Goal: Information Seeking & Learning: Check status

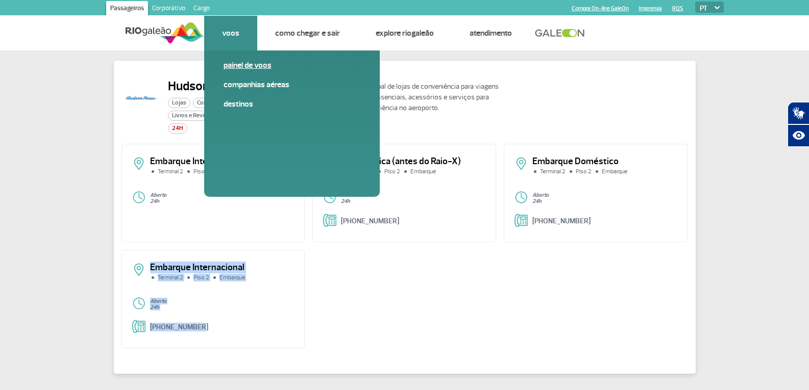
click at [241, 68] on link "Painel de voos" at bounding box center [292, 65] width 137 height 11
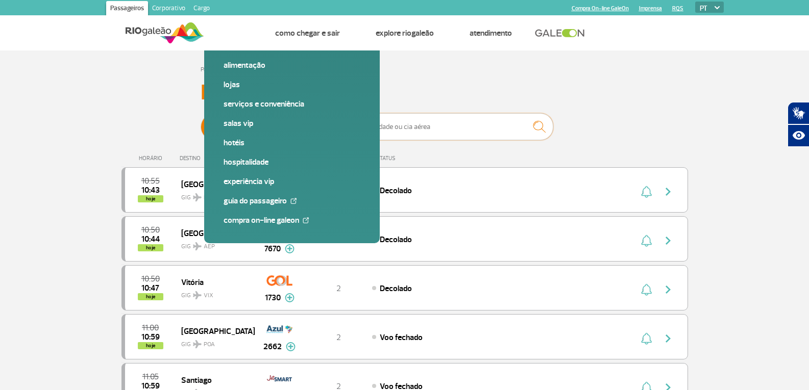
click at [367, 123] on input "text" at bounding box center [451, 126] width 204 height 27
type input "azul"
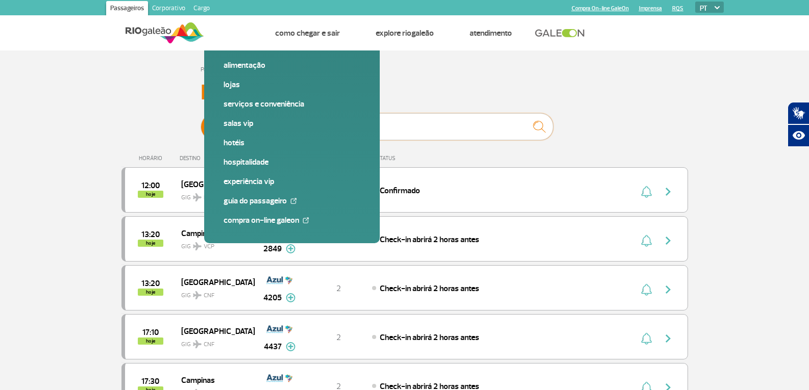
drag, startPoint x: 407, startPoint y: 122, endPoint x: 153, endPoint y: 121, distance: 254.1
type input "[GEOGRAPHIC_DATA]"
drag, startPoint x: 379, startPoint y: 129, endPoint x: 291, endPoint y: 109, distance: 90.4
click at [297, 112] on div "Painel de Voos Partidas Chegadas [GEOGRAPHIC_DATA] 12:30 hoje [GEOGRAPHIC_DATA]…" at bounding box center [404, 299] width 566 height 439
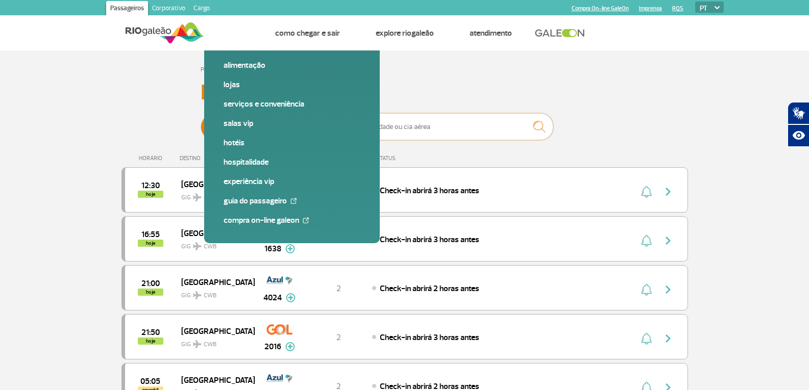
paste input "4208"
type input "4208"
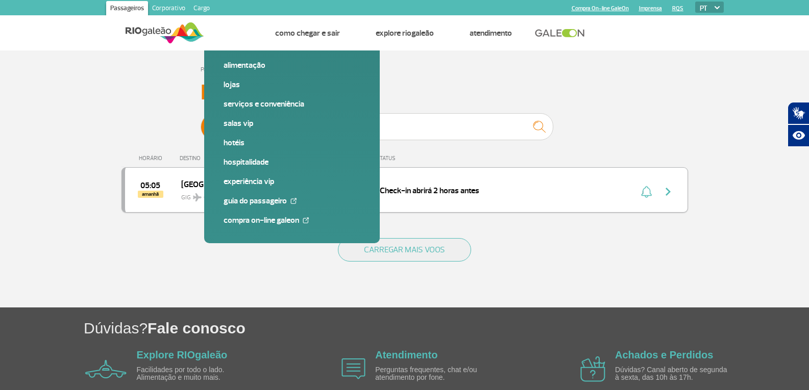
click at [235, 201] on span "GIG CWB" at bounding box center [213, 195] width 65 height 15
